Goal: Transaction & Acquisition: Purchase product/service

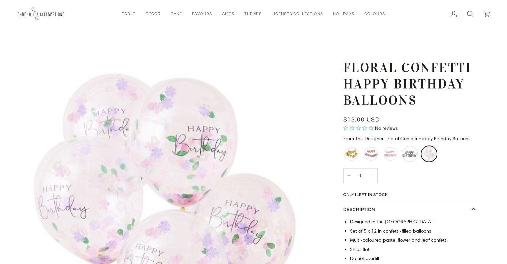
click at [405, 156] on div "Silver Happy Birthday Balloon Banner" at bounding box center [410, 154] width 16 height 16
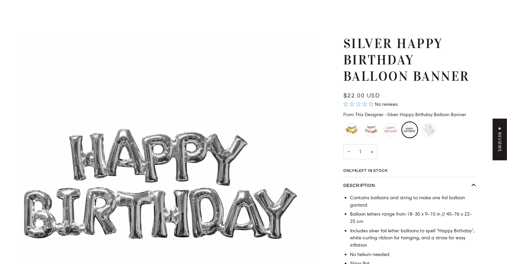
scroll to position [100, 0]
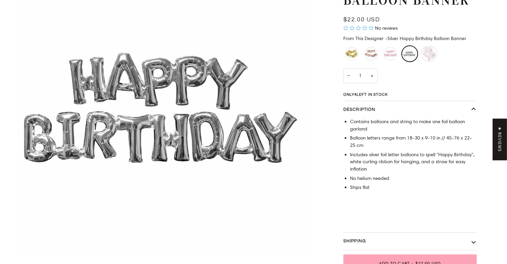
click at [428, 55] on div "Floral Confetti Happy Birthday Balloons" at bounding box center [429, 54] width 16 height 16
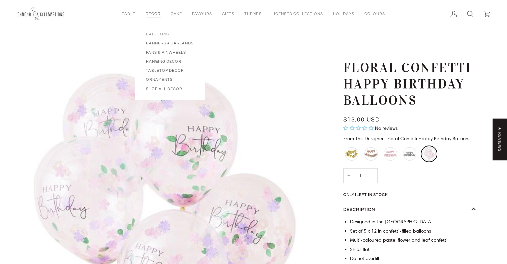
click at [157, 35] on span "Balloons" at bounding box center [170, 34] width 48 height 6
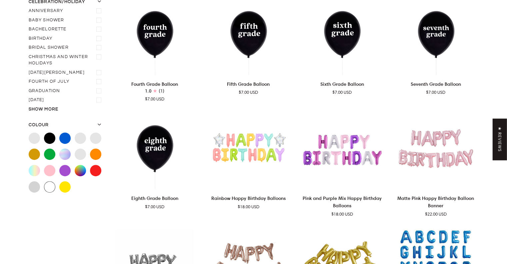
scroll to position [233, 0]
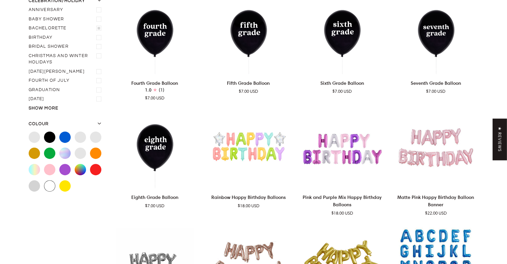
click at [40, 24] on label "Bachelorette" at bounding box center [66, 28] width 75 height 9
click at [29, 24] on input "Bachelorette" at bounding box center [29, 24] width 0 height 0
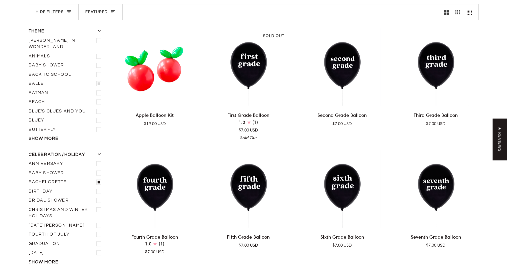
scroll to position [77, 0]
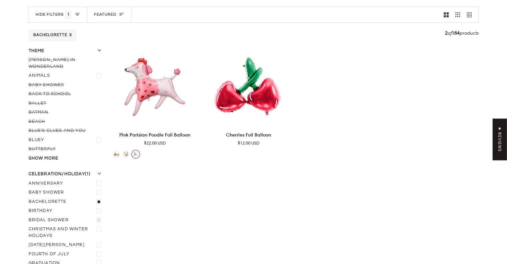
click at [41, 215] on label "Bridal Shower" at bounding box center [66, 219] width 75 height 9
click at [29, 215] on input "Bridal Shower" at bounding box center [29, 215] width 0 height 0
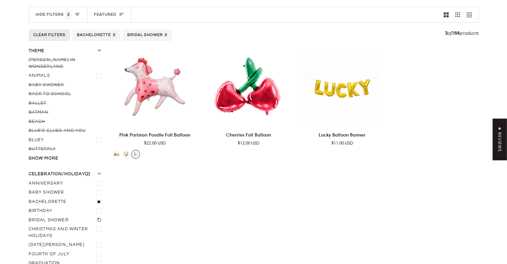
click at [54, 215] on label "Bridal Shower" at bounding box center [66, 219] width 75 height 9
click at [29, 215] on input "Bridal Shower" at bounding box center [29, 215] width 0 height 0
